Goal: Unclear

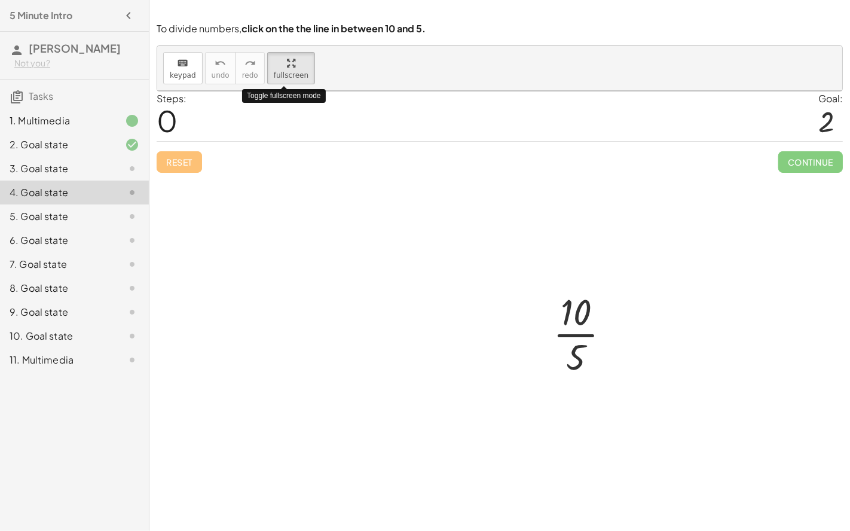
drag, startPoint x: 283, startPoint y: 63, endPoint x: 283, endPoint y: 143, distance: 80.7
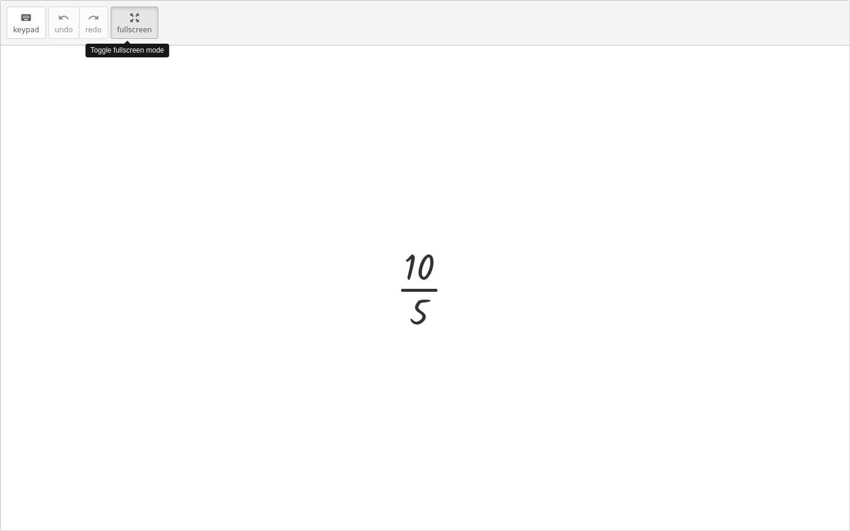
click at [283, 143] on div "keyboard keypad undo undo redo redo fullscreen Toggle fullscreen mode · 10 · 5 ×" at bounding box center [425, 265] width 848 height 529
click at [425, 283] on div at bounding box center [429, 287] width 79 height 92
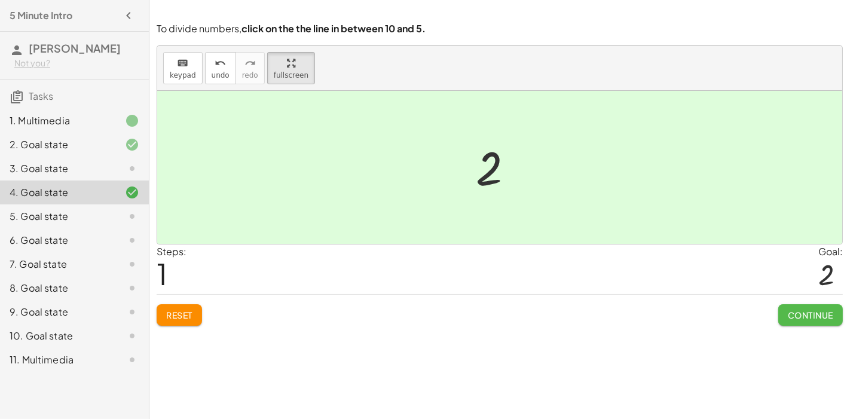
click at [814, 310] on span "Continue" at bounding box center [810, 315] width 45 height 11
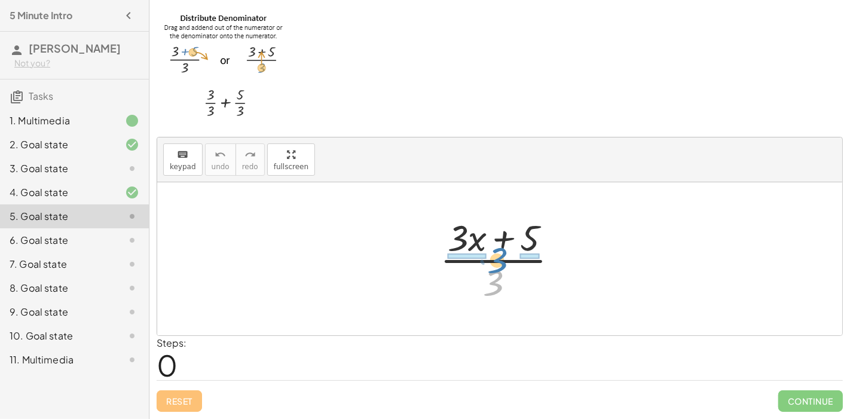
drag, startPoint x: 493, startPoint y: 285, endPoint x: 497, endPoint y: 261, distance: 24.8
click at [497, 261] on div at bounding box center [504, 259] width 140 height 92
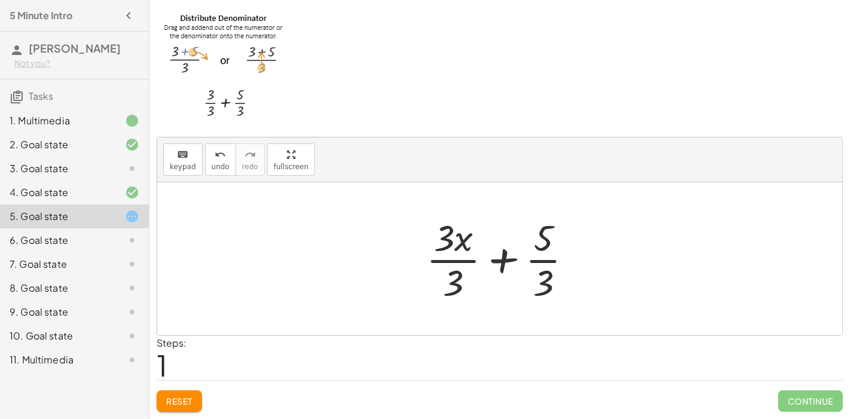
click at [540, 260] on div at bounding box center [504, 259] width 168 height 92
click at [457, 261] on div at bounding box center [504, 259] width 168 height 92
